Goal: Task Accomplishment & Management: Use online tool/utility

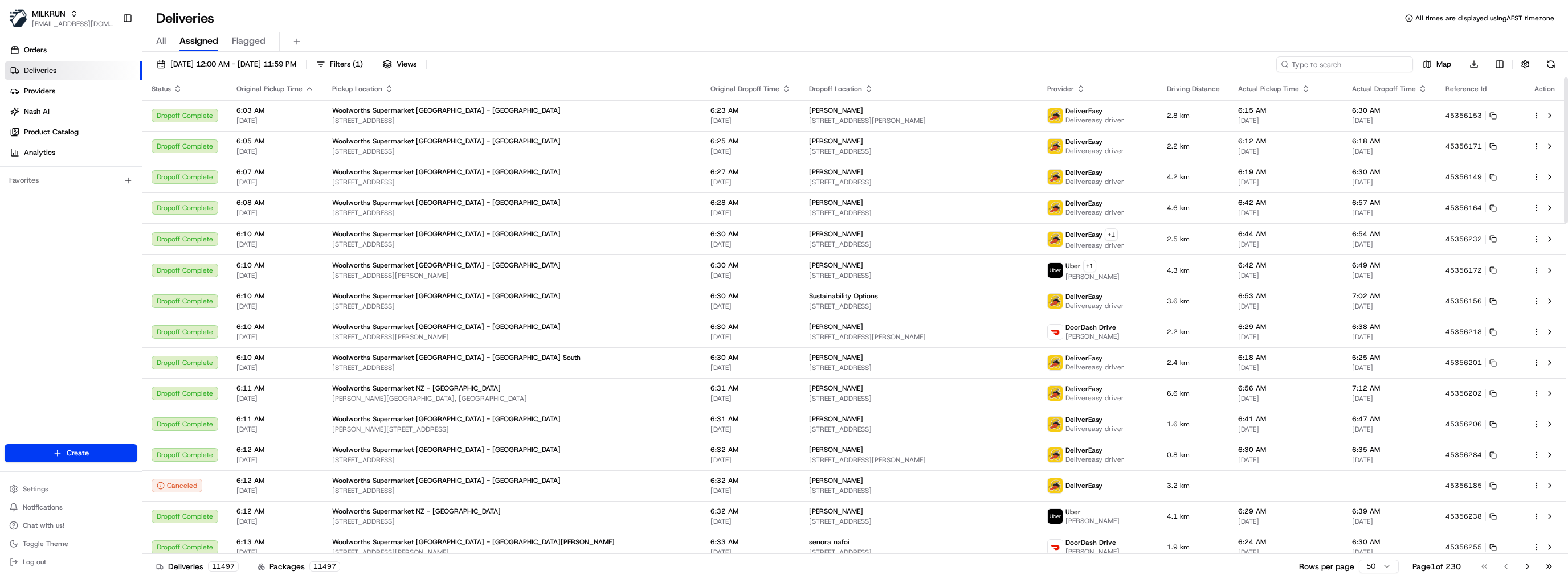
drag, startPoint x: 1348, startPoint y: 70, endPoint x: 1347, endPoint y: 64, distance: 6.1
click at [1347, 66] on input at bounding box center [1344, 64] width 137 height 16
paste input "aaecdd23-2549-42e6-a9db-26ca62220131"
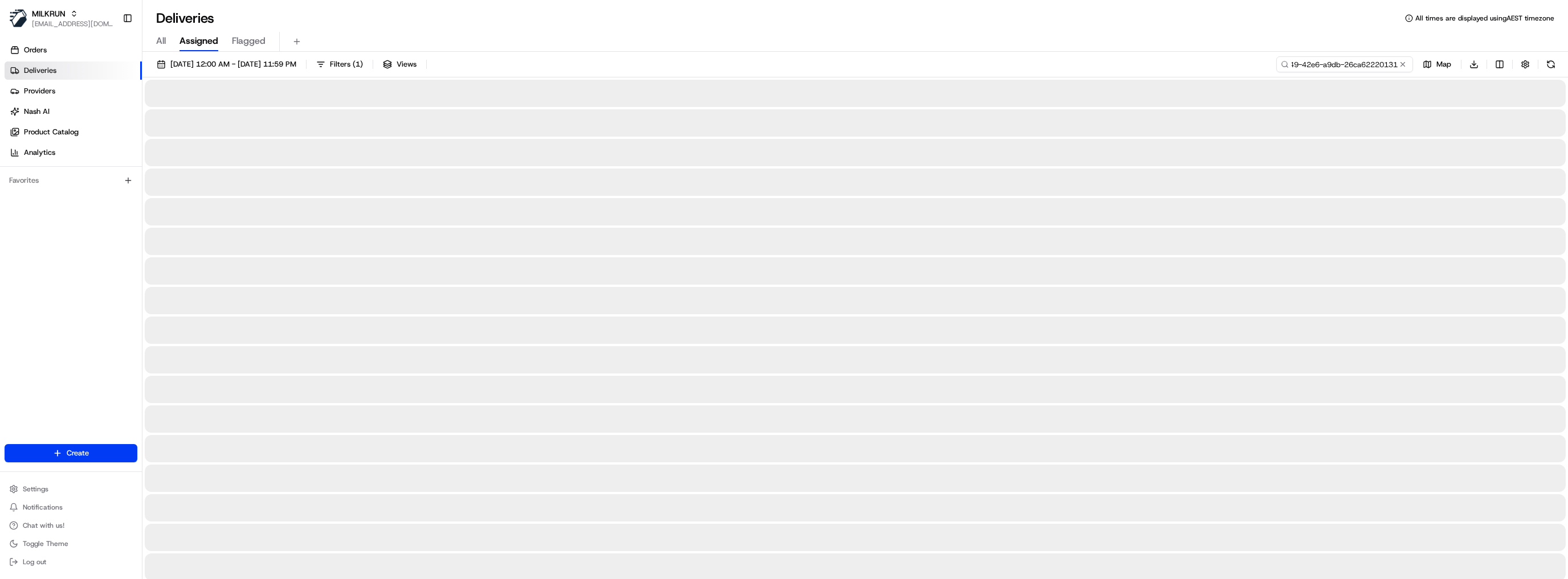
type input "aaecdd23-2549-42e6-a9db-26ca62220131"
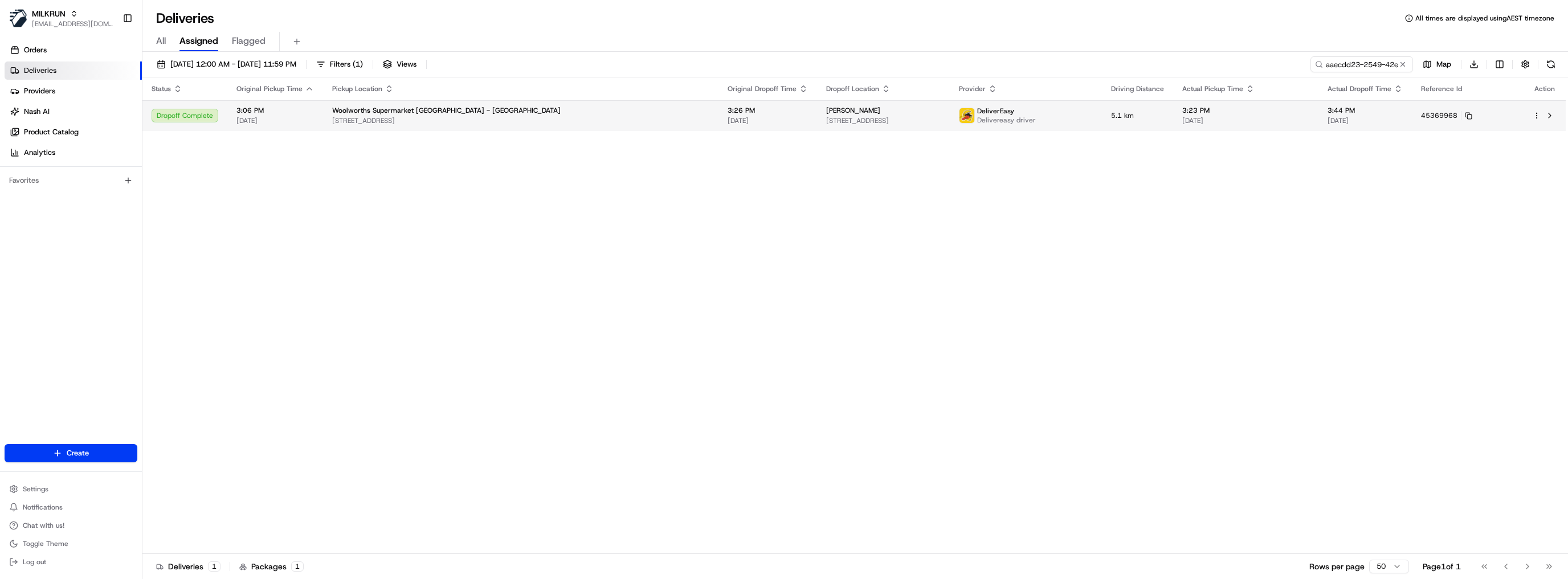
click at [561, 111] on div "Woolworths Supermarket NZ - DUNEDIN CENTRAL" at bounding box center [521, 110] width 377 height 9
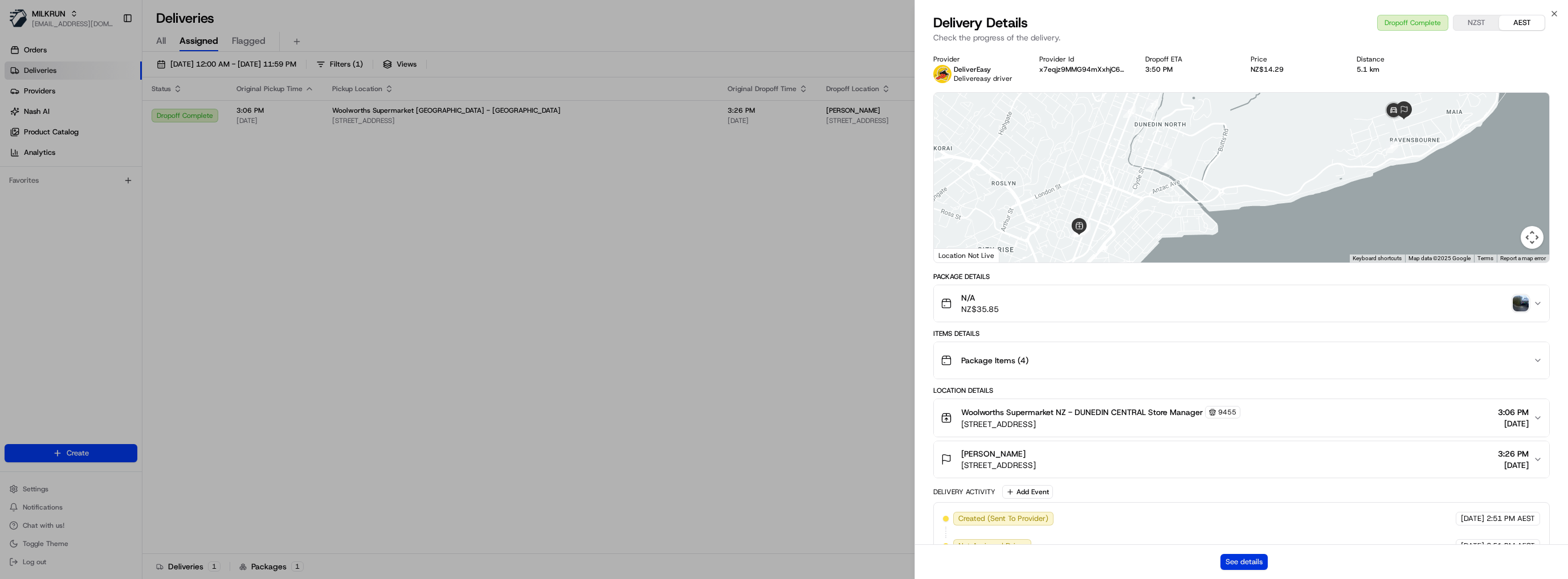
click at [1248, 557] on button "See details" at bounding box center [1244, 562] width 47 height 16
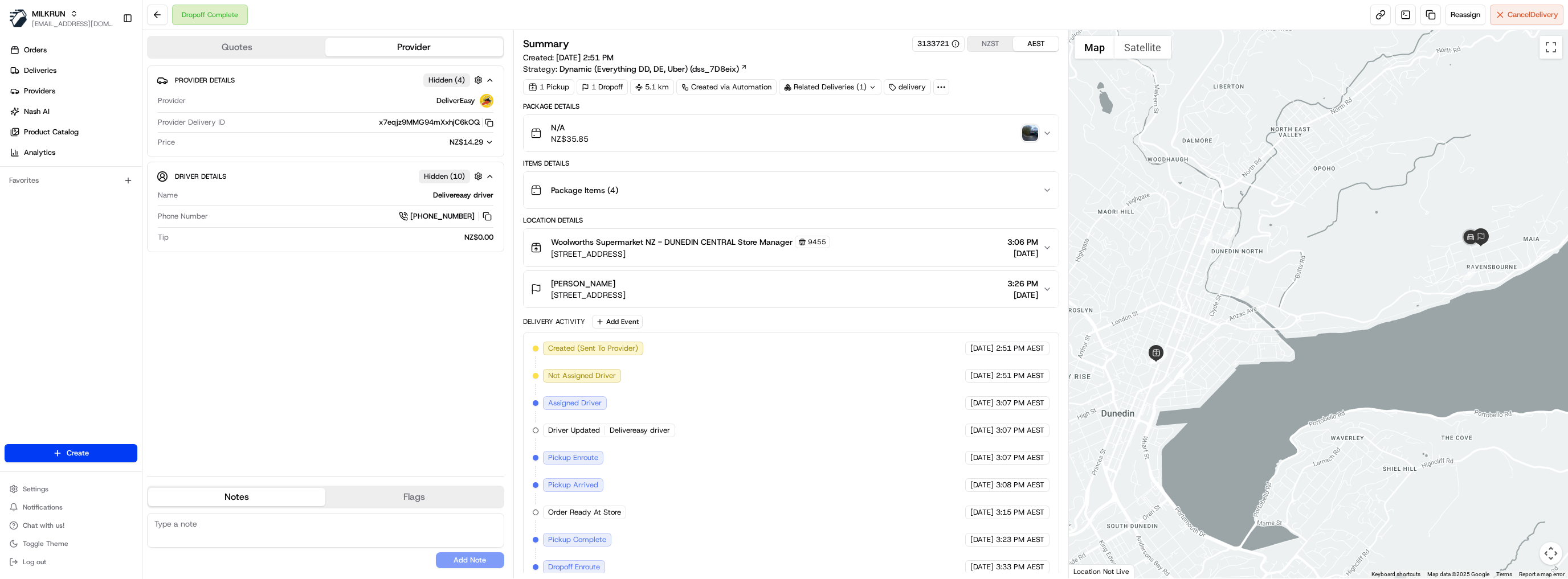
click at [1025, 133] on img "button" at bounding box center [1030, 133] width 16 height 16
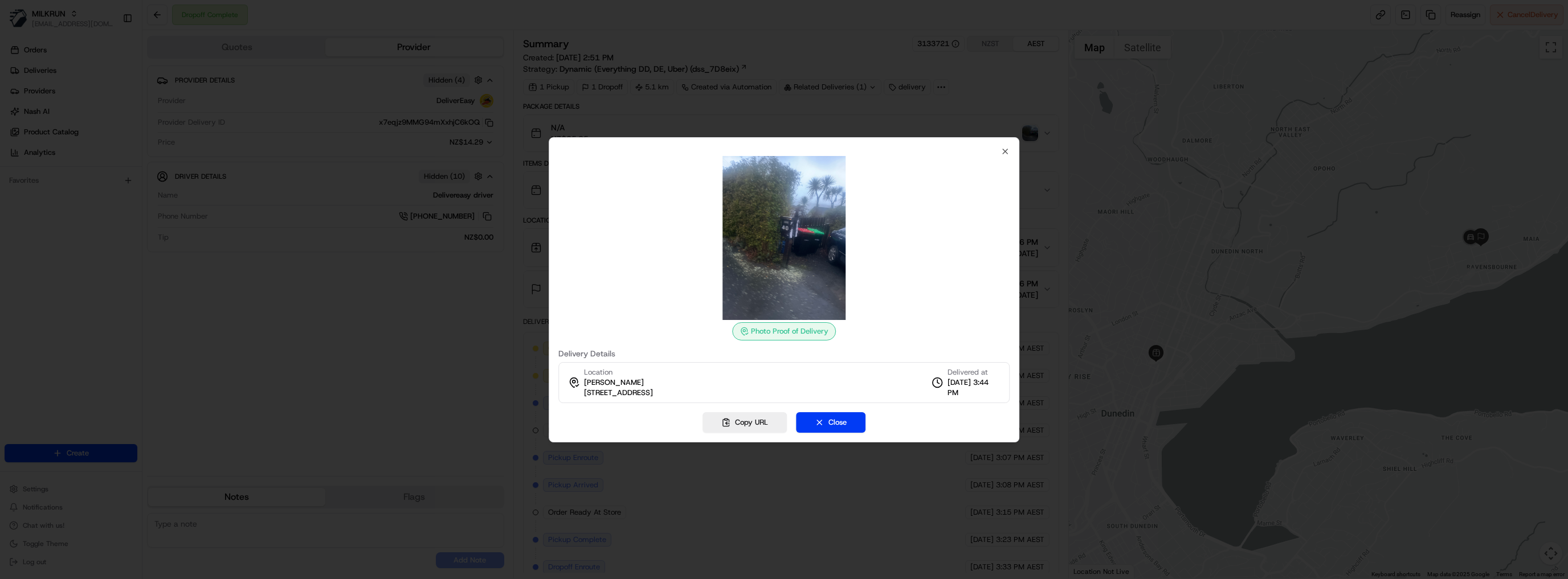
click at [999, 153] on div "Photo Proof of Delivery Delivery Details Location [GEOGRAPHIC_DATA][PERSON_NAME…" at bounding box center [783, 275] width 451 height 256
click at [1006, 155] on icon "button" at bounding box center [1004, 151] width 9 height 9
